Goal: Navigation & Orientation: Find specific page/section

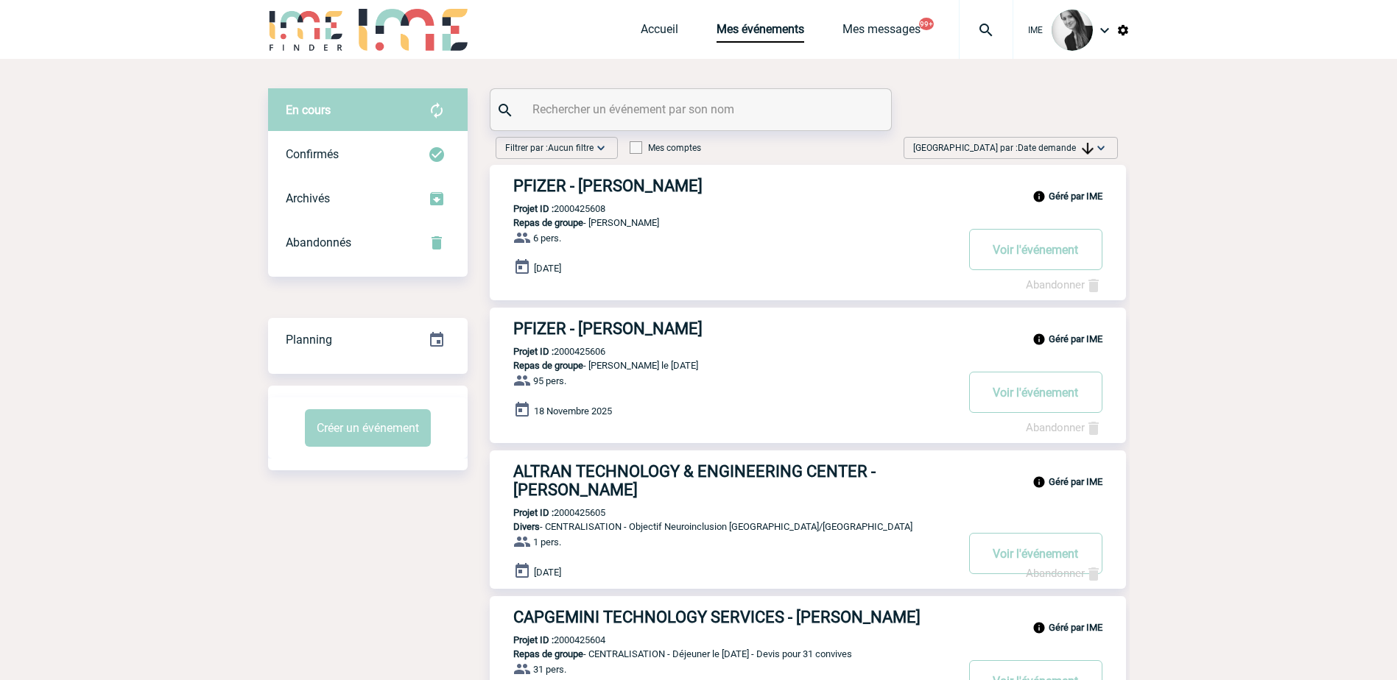
click at [1055, 151] on span "Date demande" at bounding box center [1056, 148] width 76 height 10
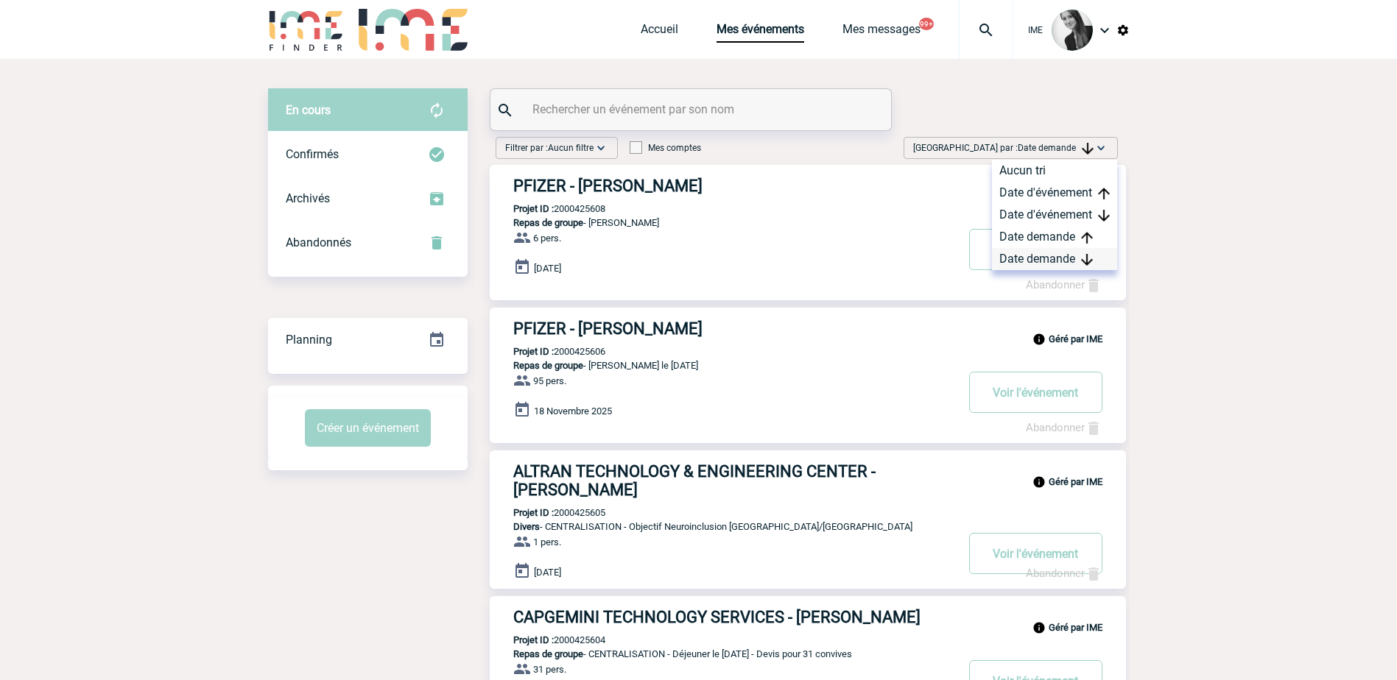
click at [1055, 254] on div "Date demande" at bounding box center [1054, 259] width 125 height 22
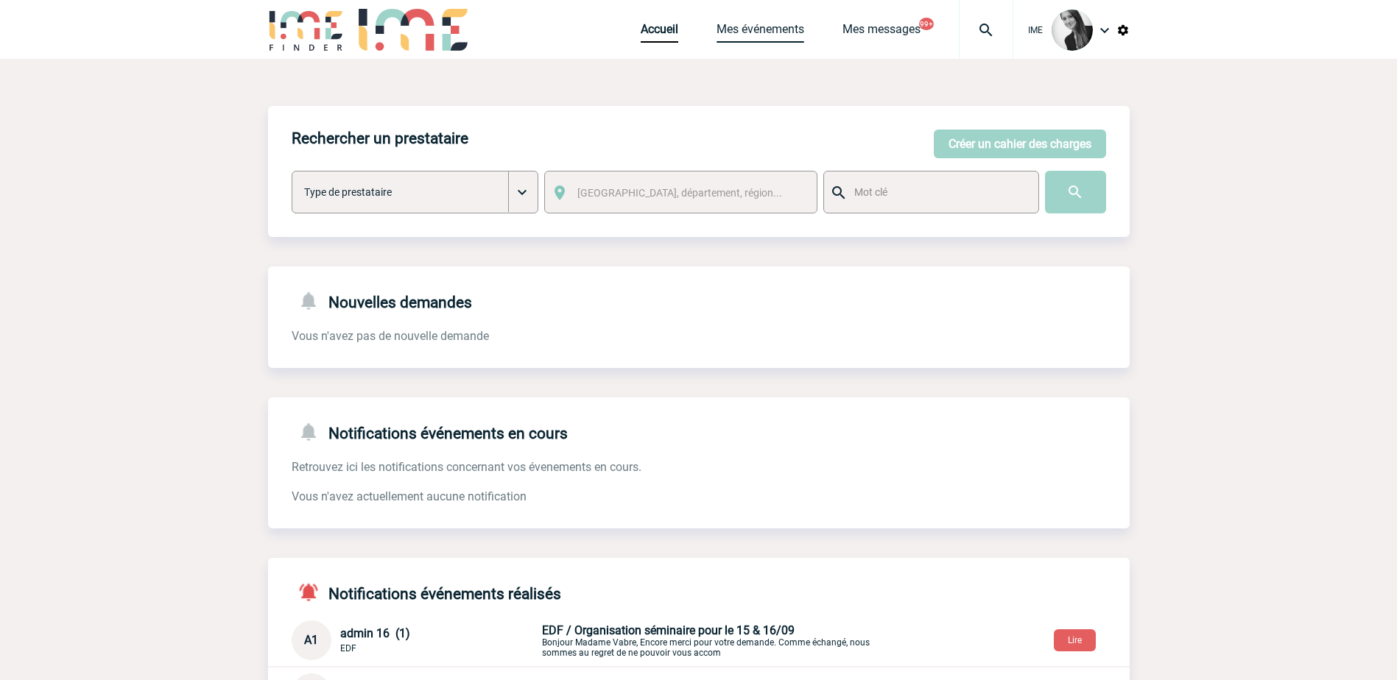
drag, startPoint x: 774, startPoint y: 37, endPoint x: 783, endPoint y: 40, distance: 9.3
click at [774, 37] on link "Mes événements" at bounding box center [761, 32] width 88 height 21
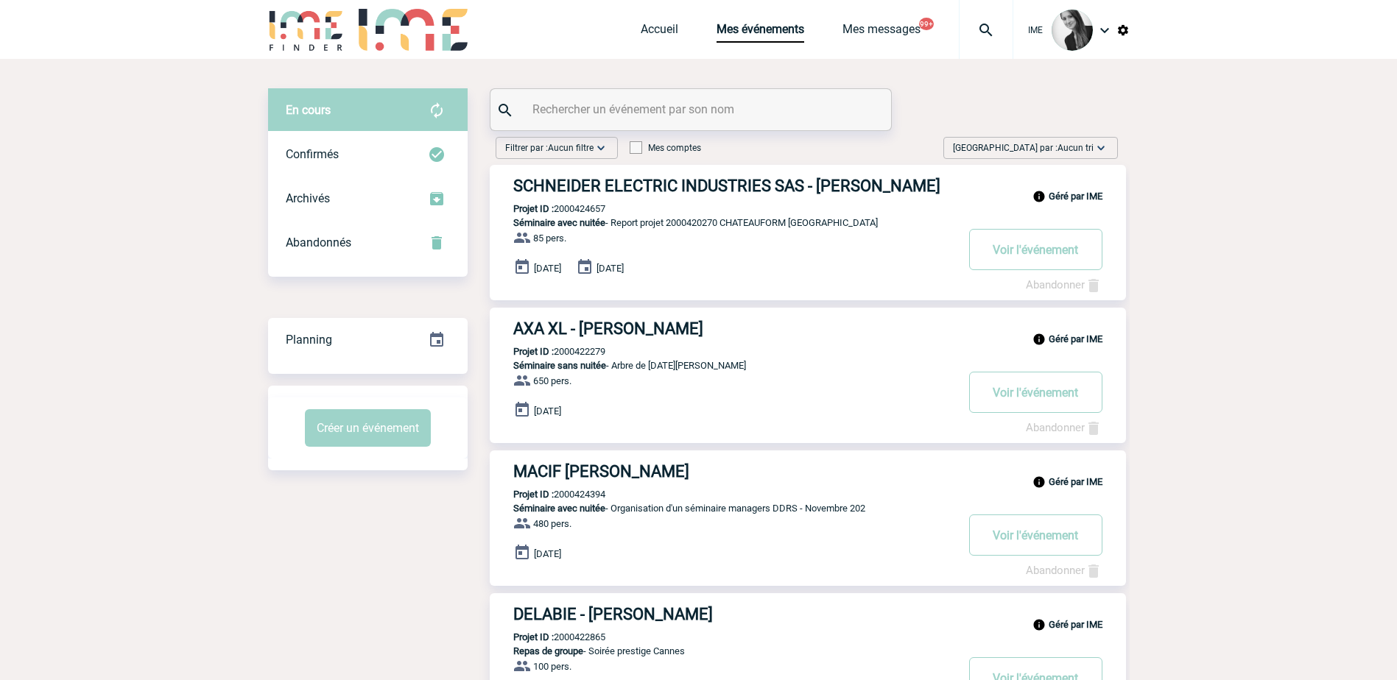
click at [1076, 145] on span "Aucun tri" at bounding box center [1076, 148] width 36 height 10
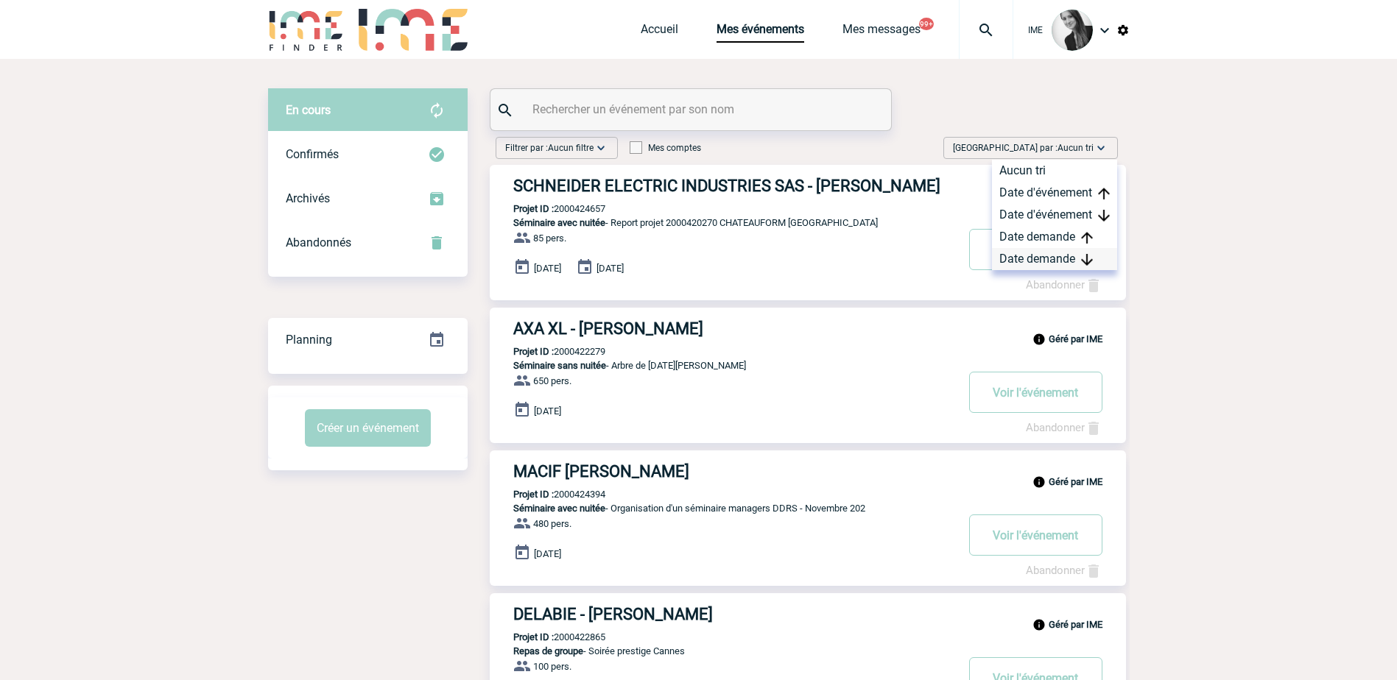
click at [1049, 257] on div "Date demande" at bounding box center [1054, 259] width 125 height 22
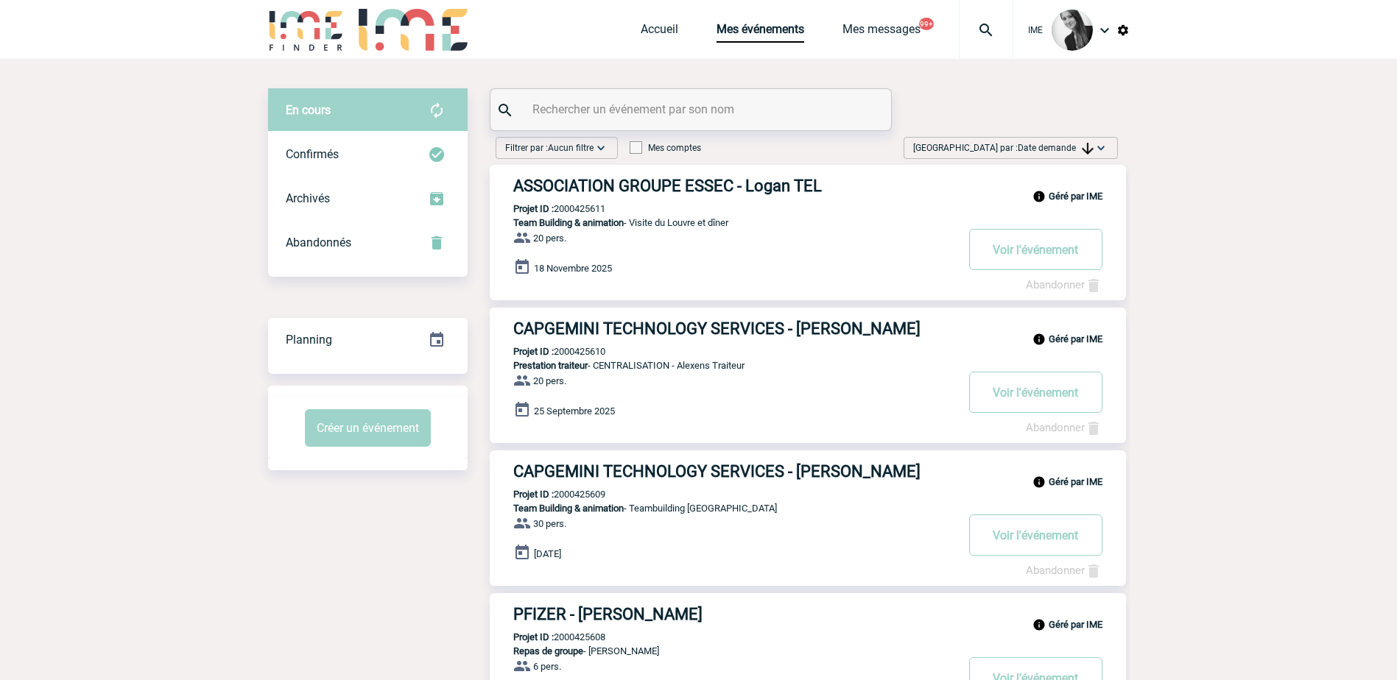
drag, startPoint x: 1060, startPoint y: 140, endPoint x: 1058, endPoint y: 161, distance: 20.7
click at [1060, 141] on div "Trier par : Date demande Aucun tri Date d'événement Date d'événement Date deman…" at bounding box center [1011, 148] width 214 height 22
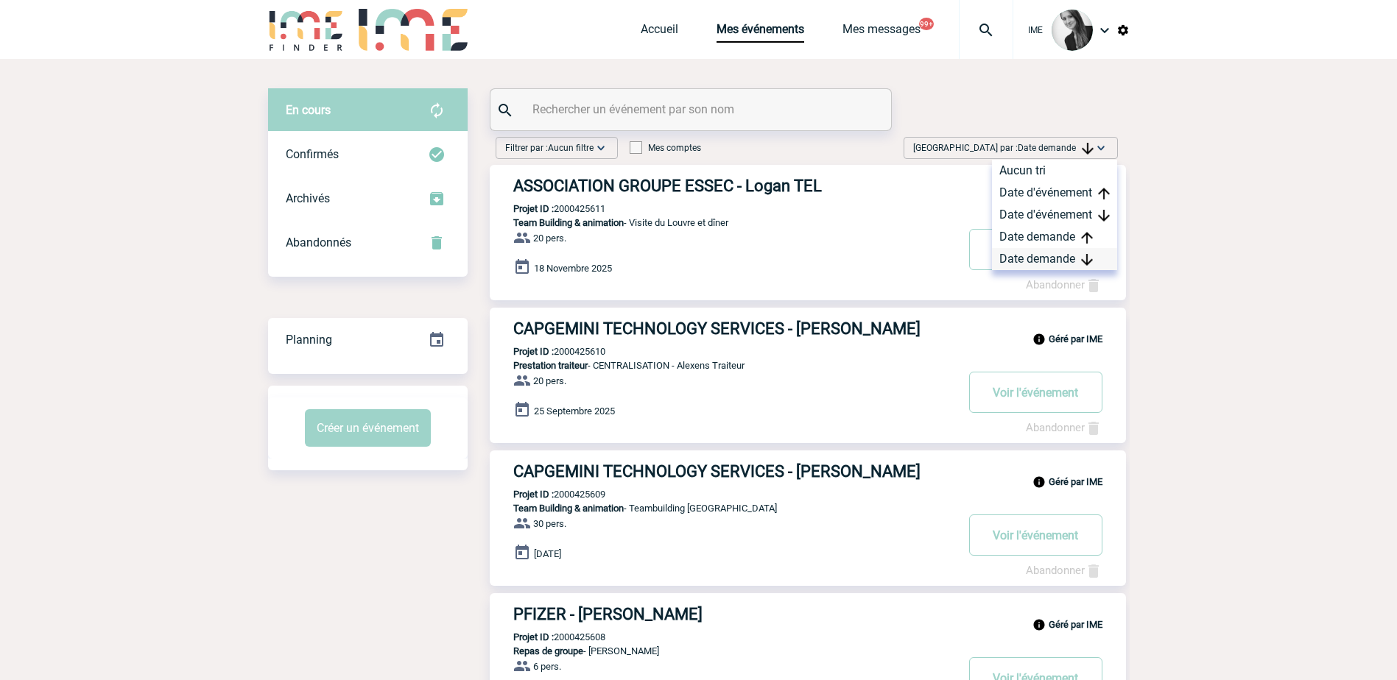
click at [1056, 257] on div "Date demande" at bounding box center [1054, 259] width 125 height 22
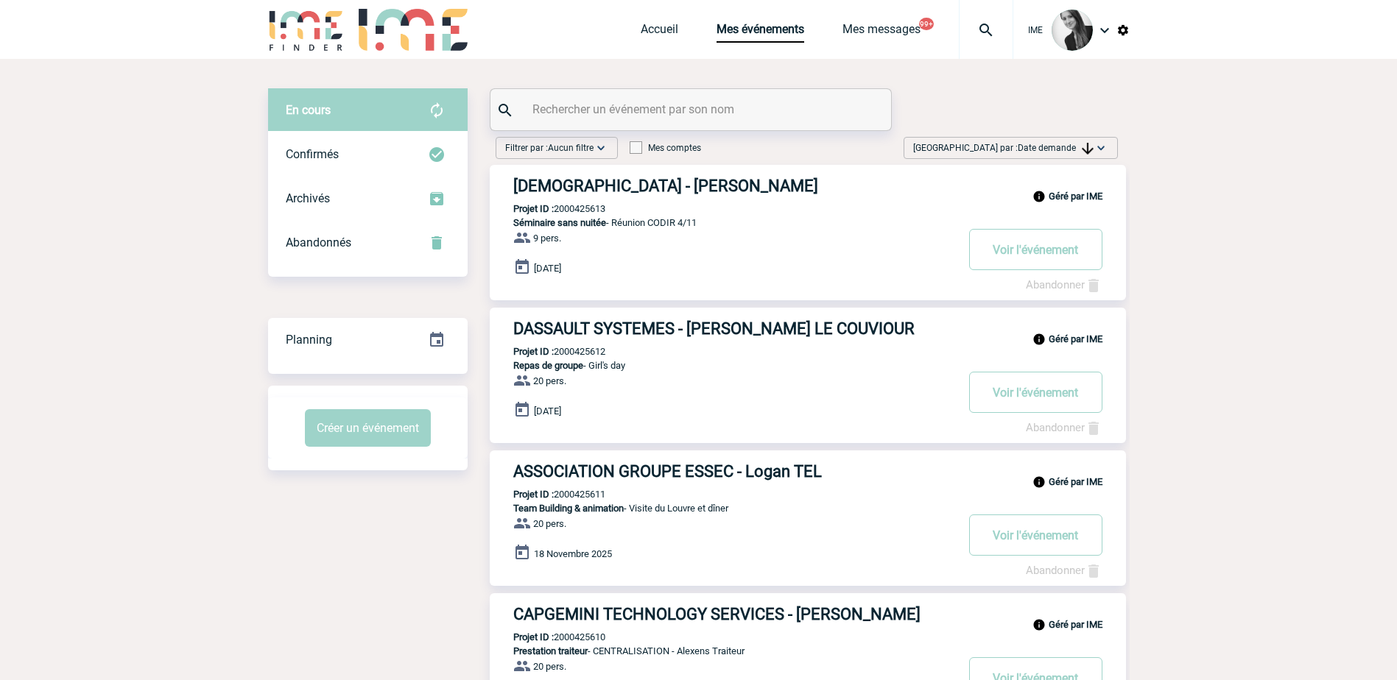
click at [1072, 138] on div "Trier par : Date demande Aucun tri Date d'événement Date d'événement Date deman…" at bounding box center [1011, 148] width 214 height 22
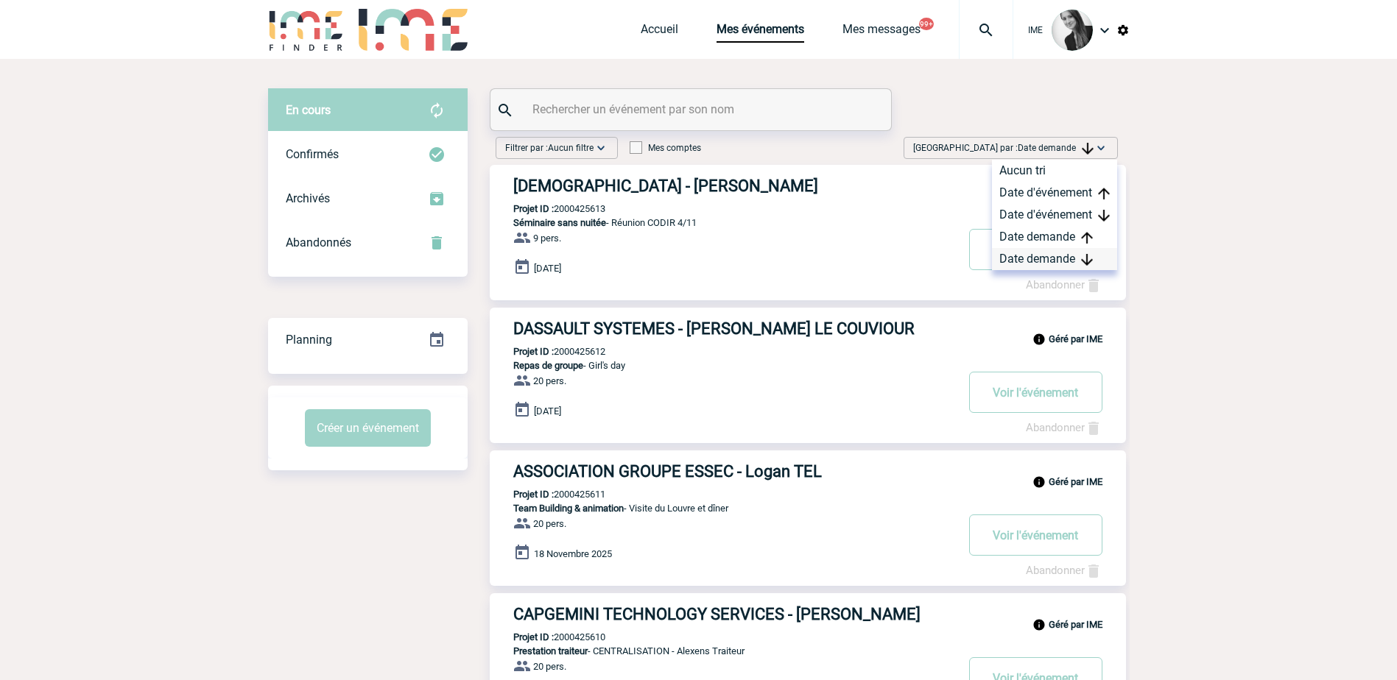
click at [1054, 252] on div "Date demande" at bounding box center [1054, 259] width 125 height 22
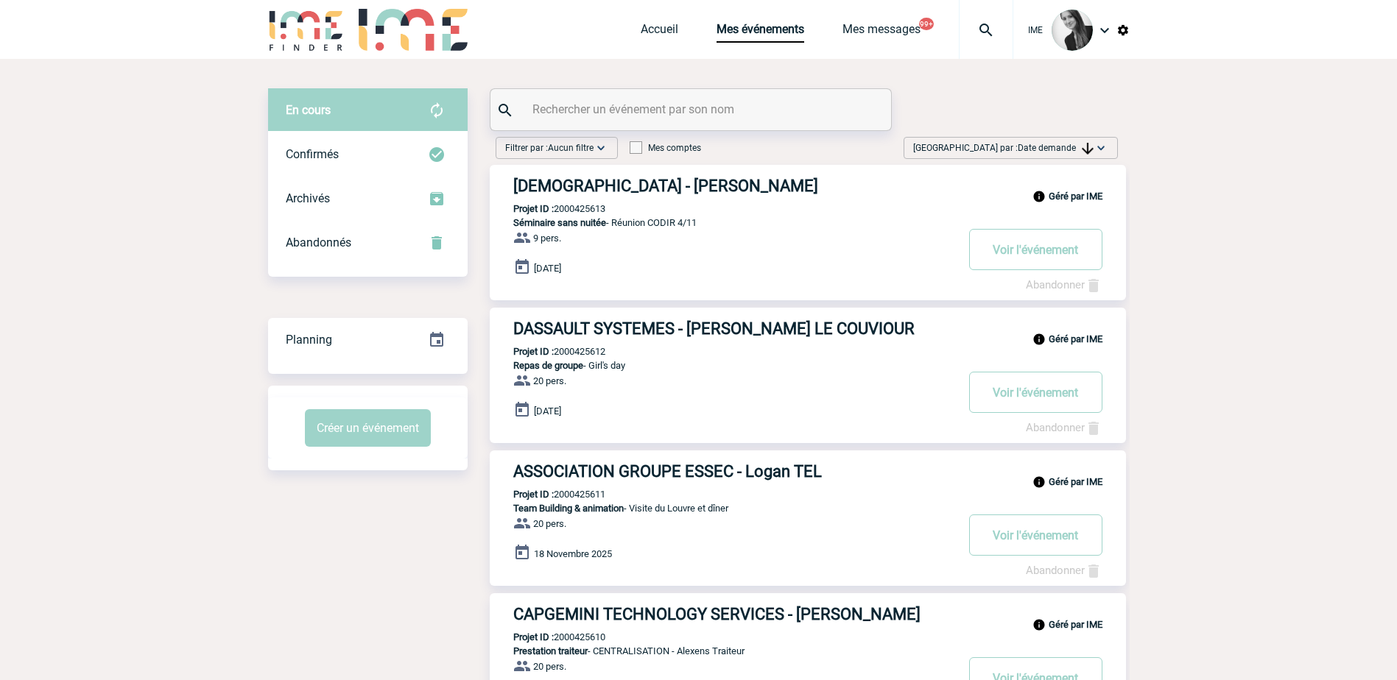
click at [1050, 147] on span "Date demande" at bounding box center [1056, 148] width 76 height 10
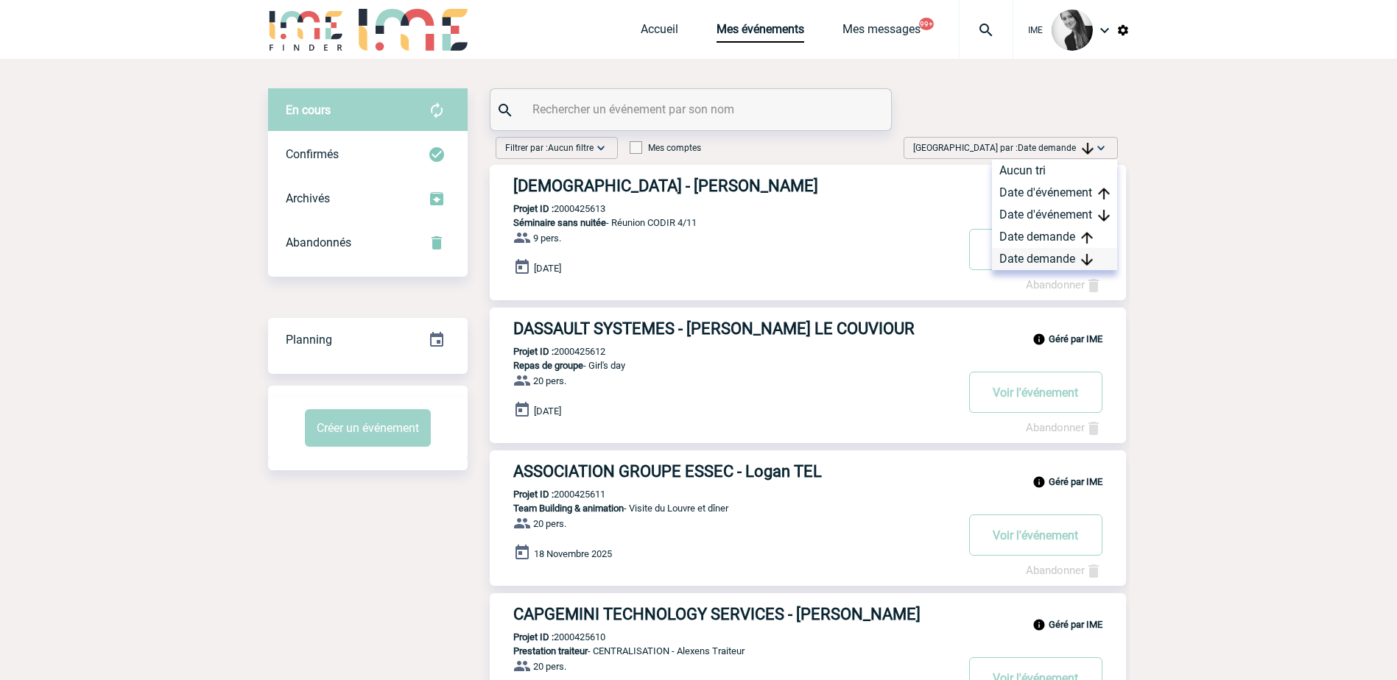
click at [1063, 265] on div "Date demande" at bounding box center [1054, 259] width 125 height 22
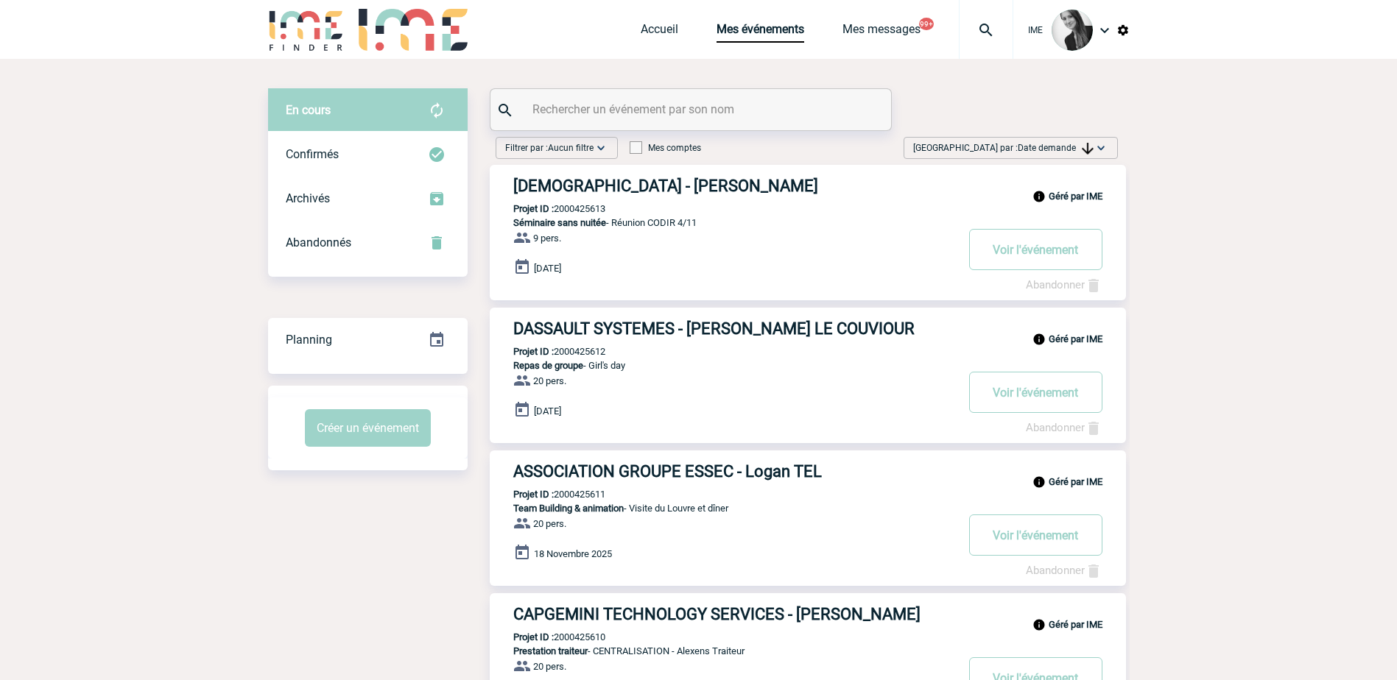
click at [1068, 139] on div "Trier par : Date demande Aucun tri Date d'événement Date d'événement Date deman…" at bounding box center [1011, 148] width 214 height 22
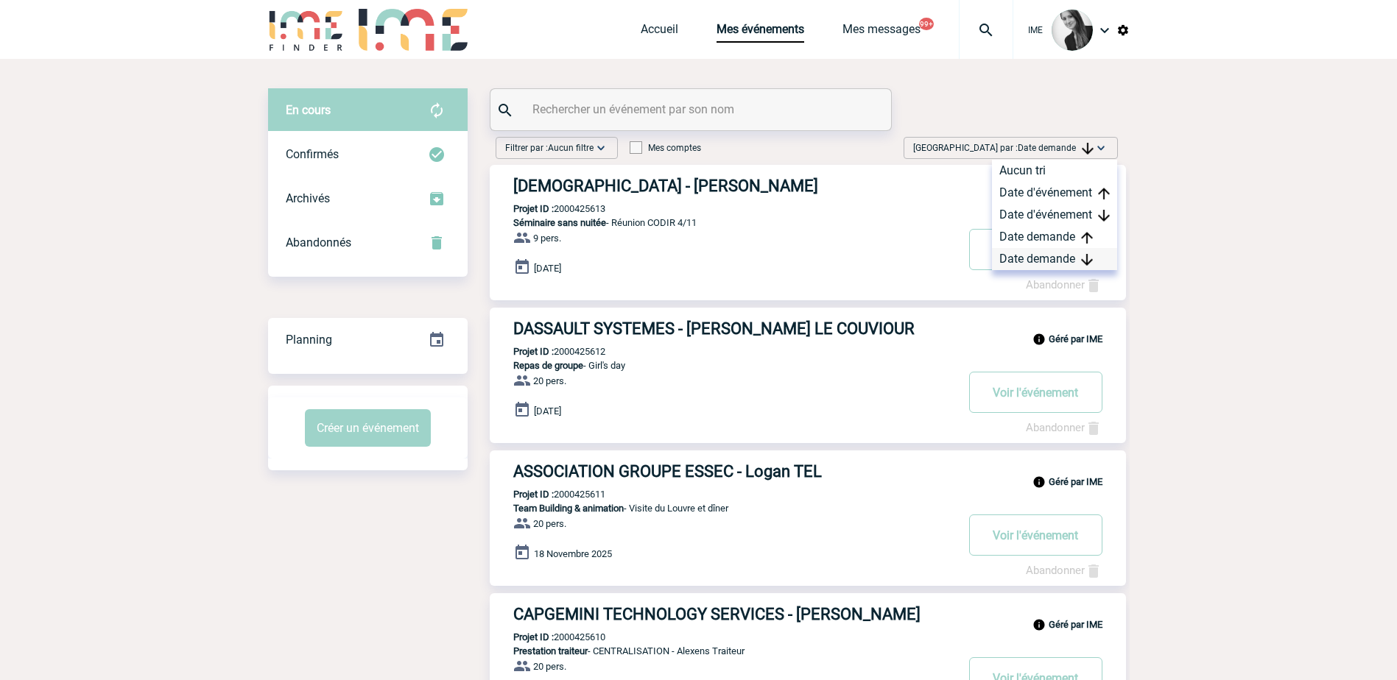
click at [1088, 265] on img at bounding box center [1087, 260] width 12 height 12
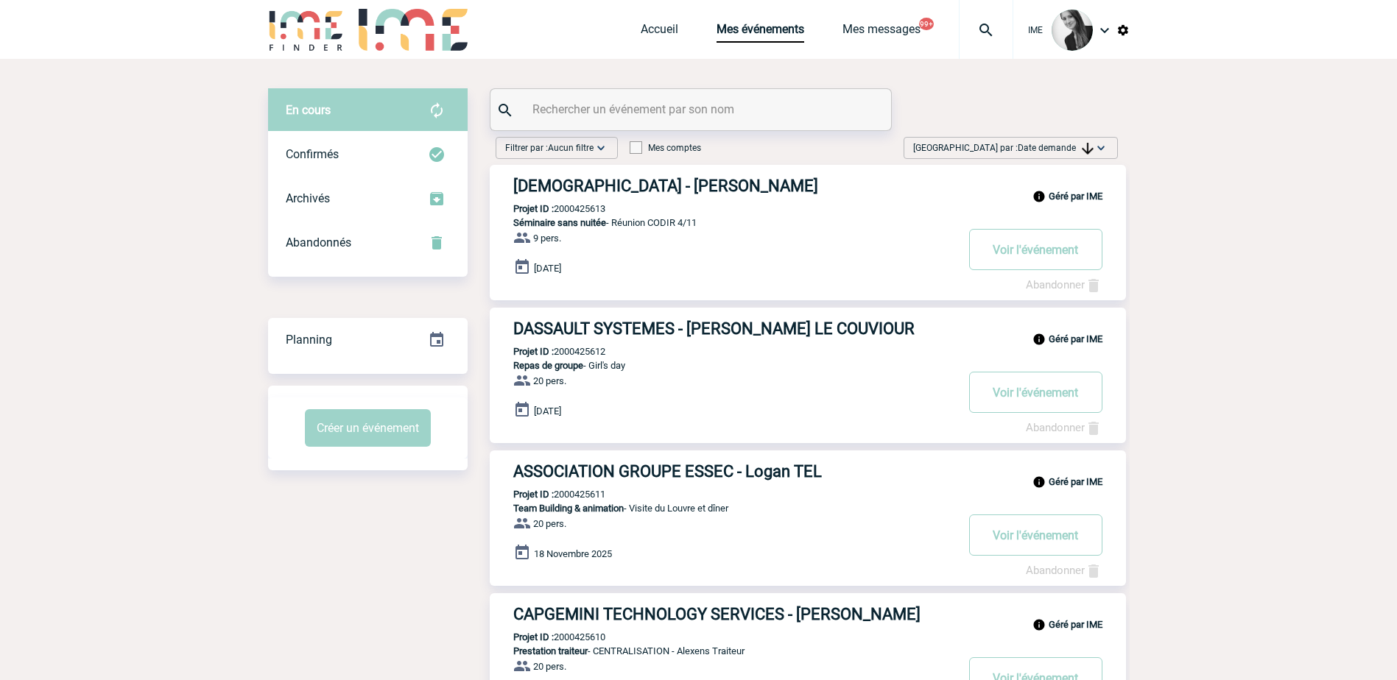
drag, startPoint x: 1262, startPoint y: 263, endPoint x: 345, endPoint y: 522, distance: 952.1
drag, startPoint x: 331, startPoint y: 547, endPoint x: 206, endPoint y: 299, distance: 277.6
